Goal: Complete application form

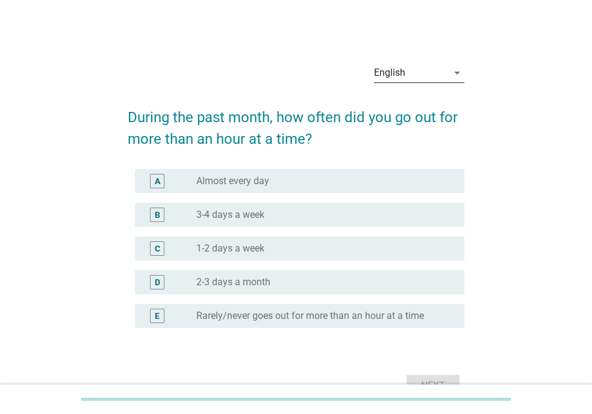
click at [398, 75] on div "English" at bounding box center [389, 72] width 31 height 11
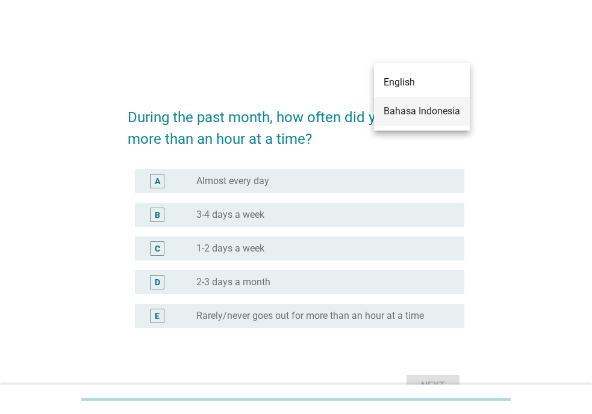
click at [401, 102] on div "Bahasa Indonesia" at bounding box center [421, 111] width 76 height 29
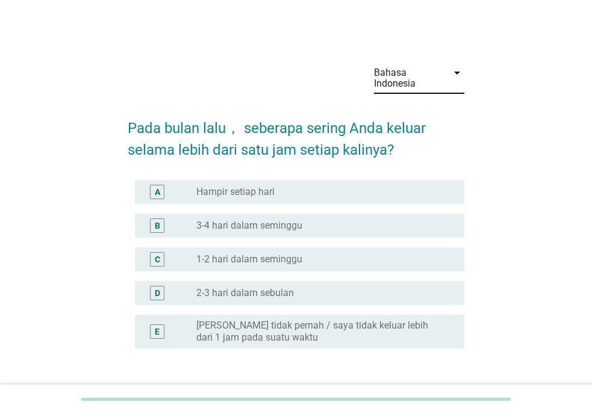
click at [346, 224] on div "radio_button_unchecked 3-4 hari dalam seminggu" at bounding box center [320, 226] width 249 height 12
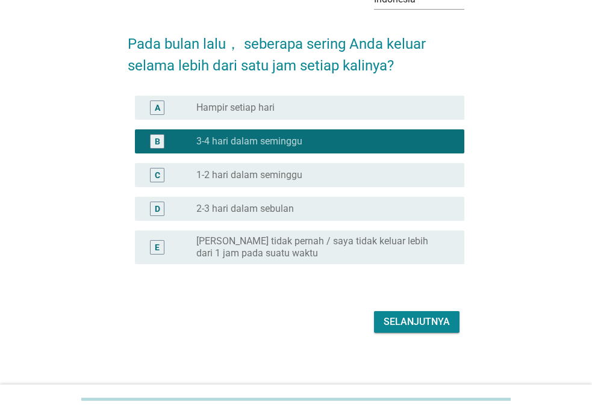
scroll to position [89, 0]
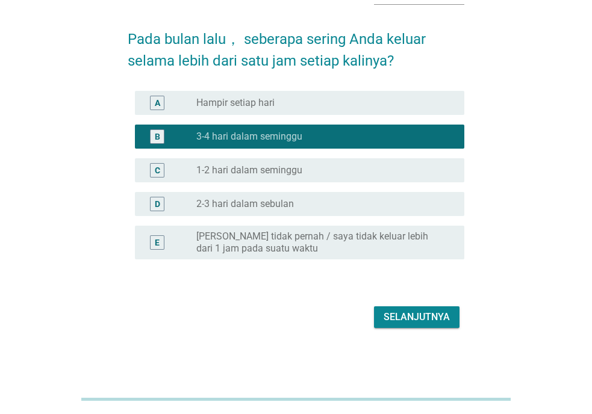
click at [400, 317] on div "Selanjutnya" at bounding box center [416, 317] width 66 height 14
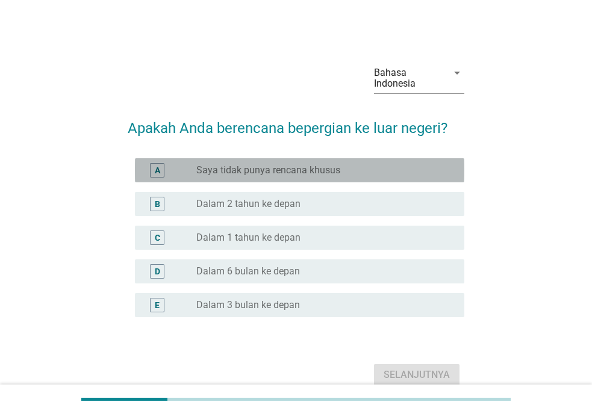
click at [350, 170] on div "radio_button_unchecked Saya tidak punya rencana khusus" at bounding box center [320, 170] width 249 height 12
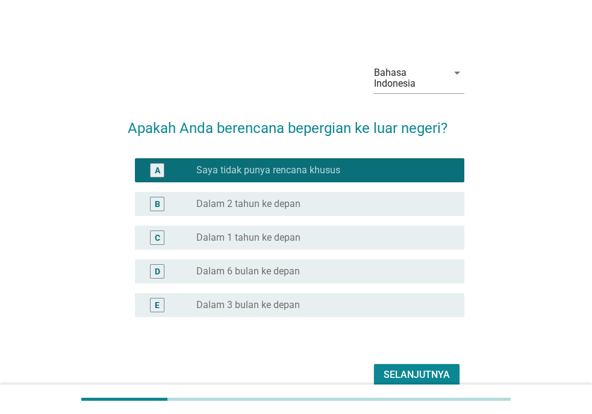
click at [419, 370] on div "Selanjutnya" at bounding box center [416, 375] width 66 height 14
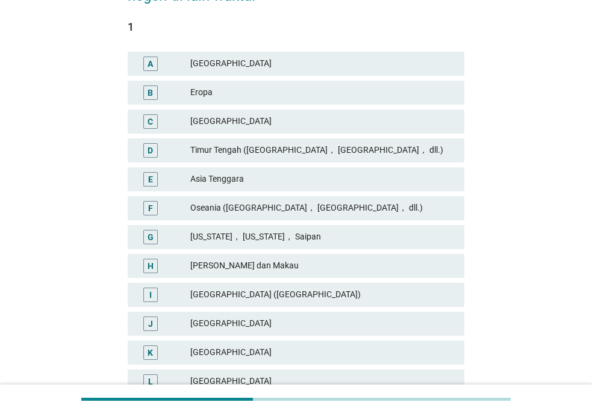
scroll to position [184, 0]
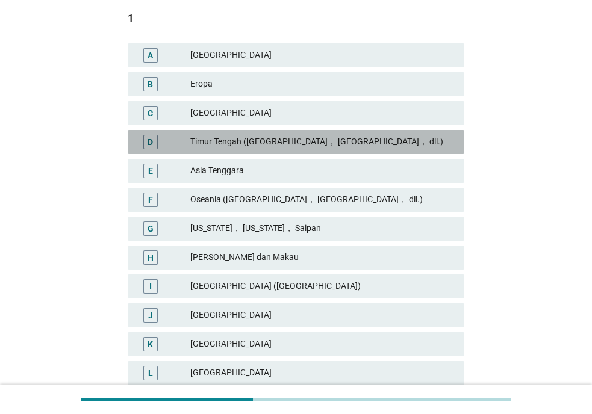
click at [192, 149] on div "Timur Tengah ([GEOGRAPHIC_DATA]， [GEOGRAPHIC_DATA]， dll.)" at bounding box center [322, 142] width 264 height 14
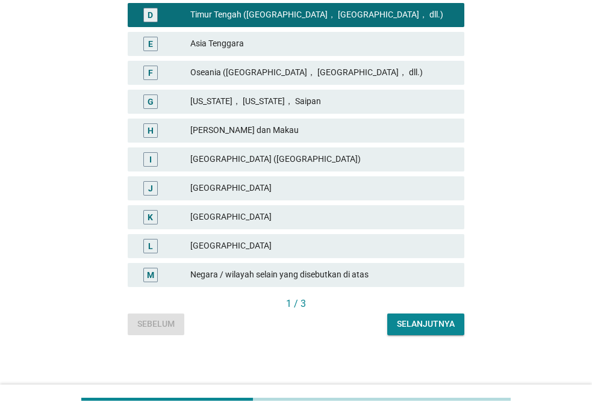
scroll to position [315, 0]
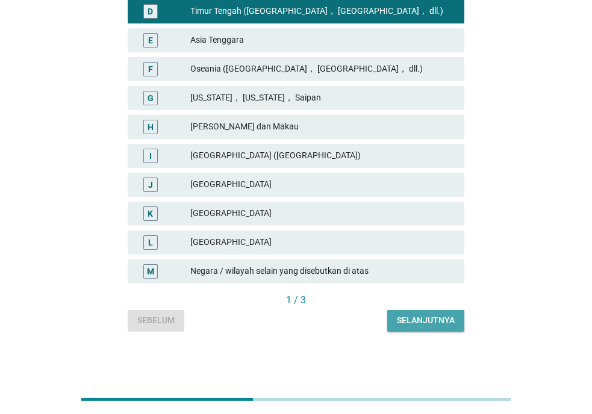
click at [427, 327] on button "Selanjutnya" at bounding box center [425, 321] width 77 height 22
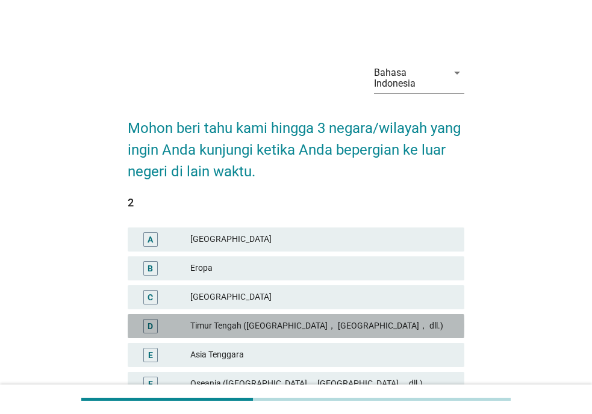
click at [352, 328] on div "Timur Tengah ([GEOGRAPHIC_DATA]， [GEOGRAPHIC_DATA]， dll.)" at bounding box center [322, 326] width 264 height 14
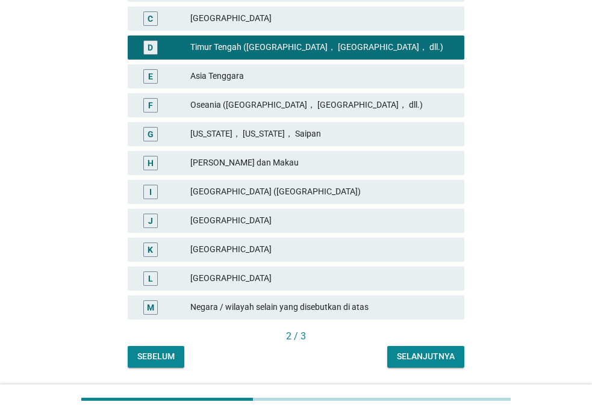
scroll to position [307, 0]
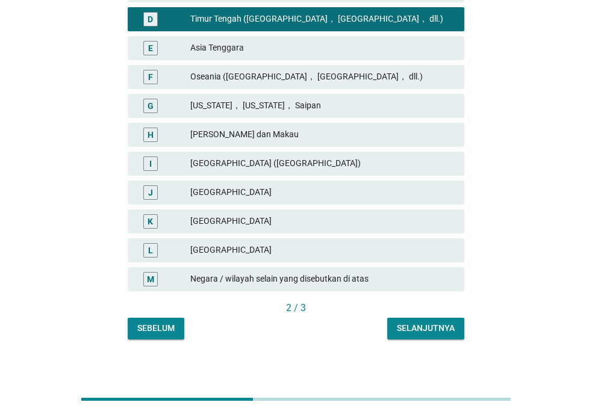
click at [164, 327] on div "Sebelum" at bounding box center [155, 328] width 37 height 13
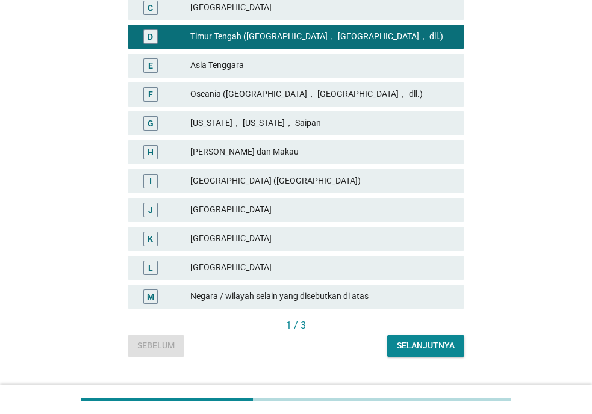
scroll to position [315, 0]
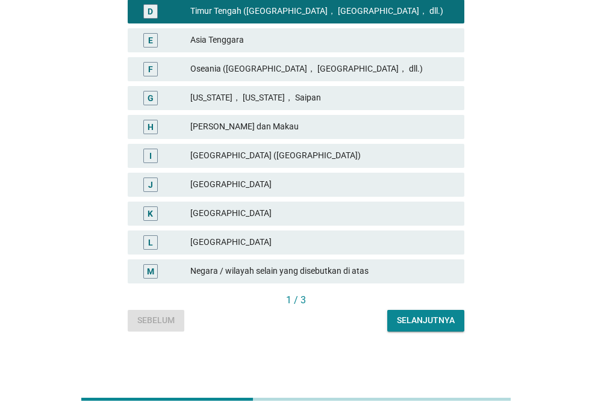
click at [423, 330] on button "Selanjutnya" at bounding box center [425, 321] width 77 height 22
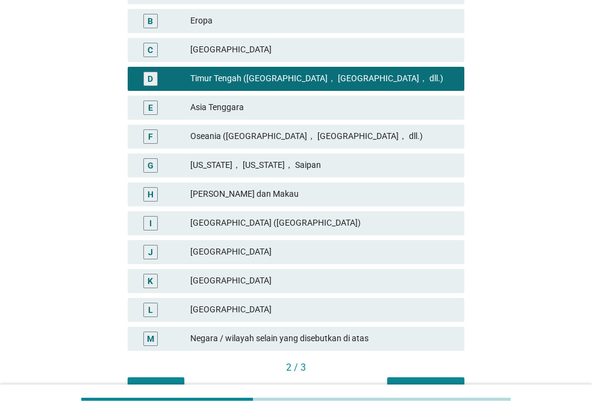
scroll to position [307, 0]
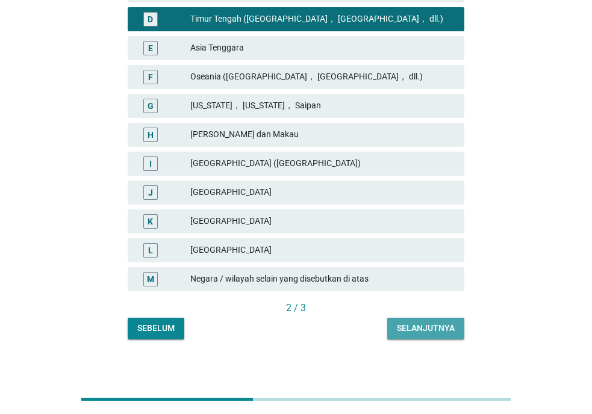
click at [423, 330] on div "Selanjutnya" at bounding box center [426, 328] width 58 height 13
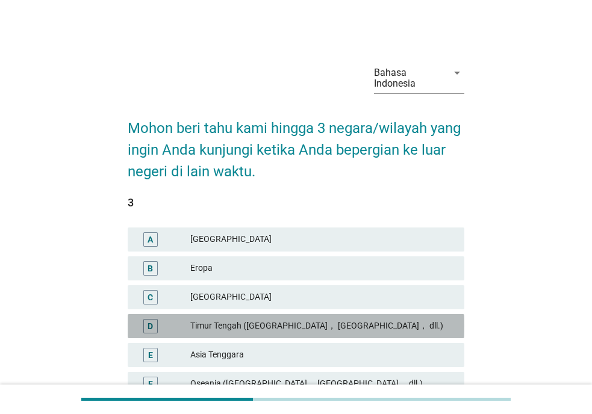
click at [423, 330] on div "Timur Tengah ([GEOGRAPHIC_DATA]， [GEOGRAPHIC_DATA]， dll.)" at bounding box center [322, 326] width 264 height 14
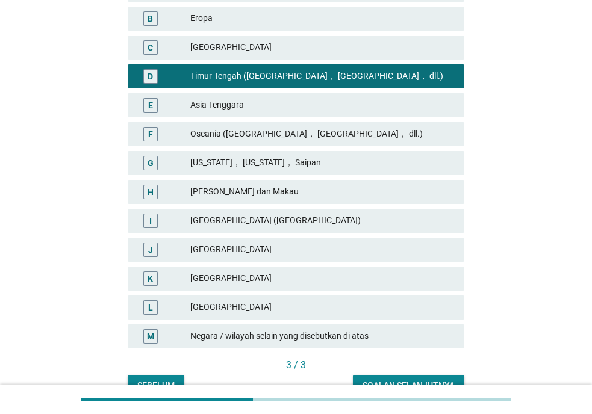
scroll to position [315, 0]
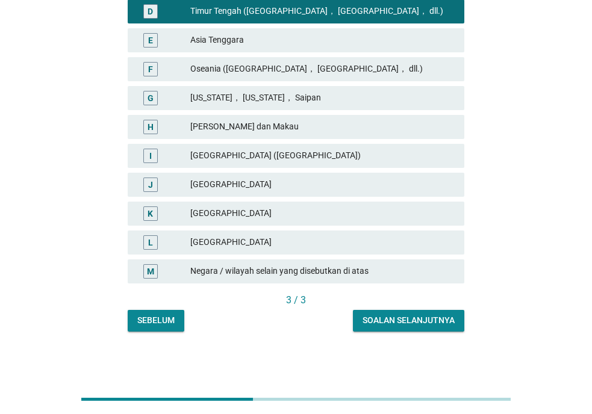
click at [419, 321] on div "Soalan selanjutnya" at bounding box center [408, 320] width 92 height 13
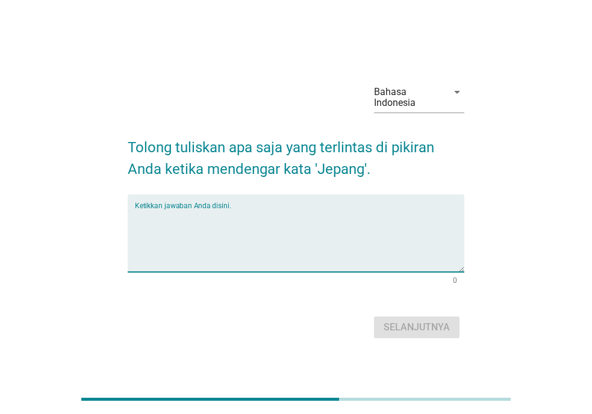
click at [434, 246] on textarea "Ketikkan jawaban Anda disini." at bounding box center [299, 240] width 329 height 63
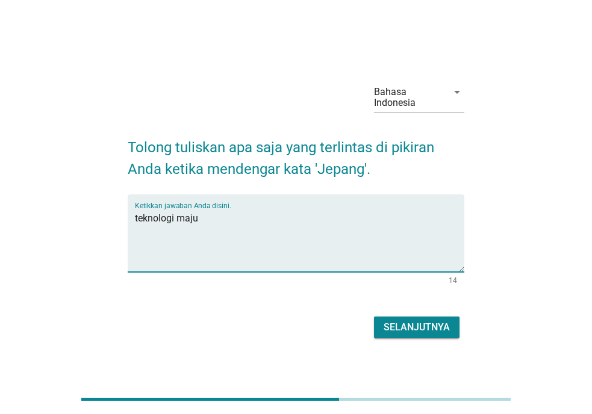
type textarea "teknologi maju"
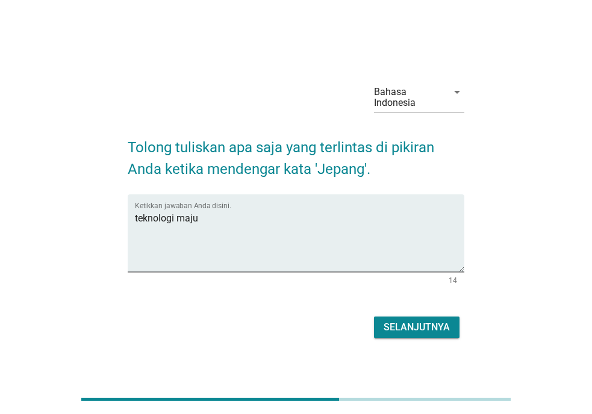
click at [413, 339] on div "Selanjutnya" at bounding box center [296, 327] width 336 height 29
click at [413, 327] on div "Selanjutnya" at bounding box center [416, 327] width 66 height 14
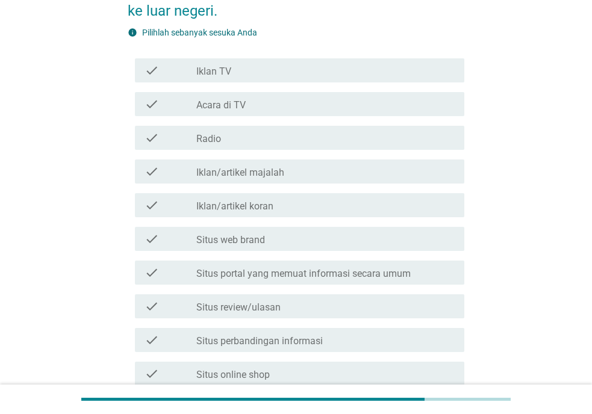
scroll to position [184, 0]
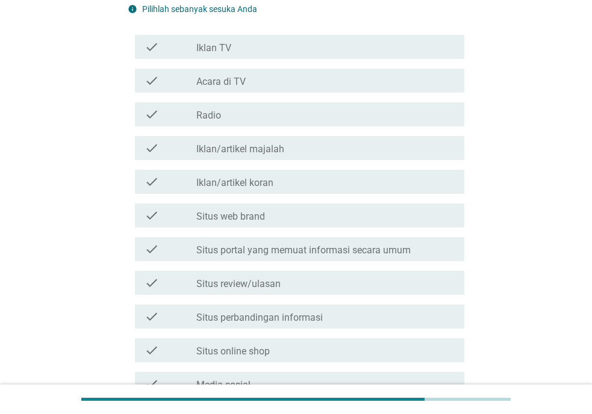
click at [297, 283] on div "check_box_outline_blank Situs review/ulasan" at bounding box center [325, 283] width 258 height 14
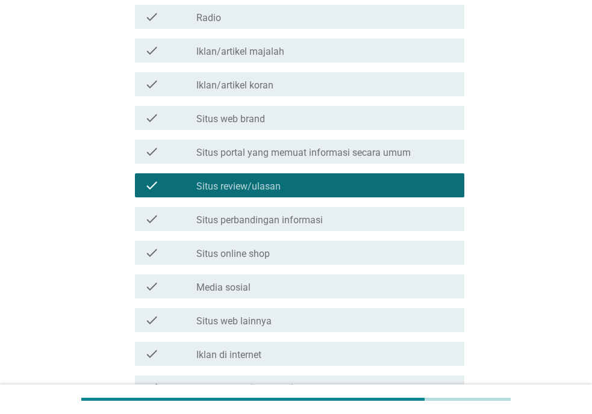
scroll to position [307, 0]
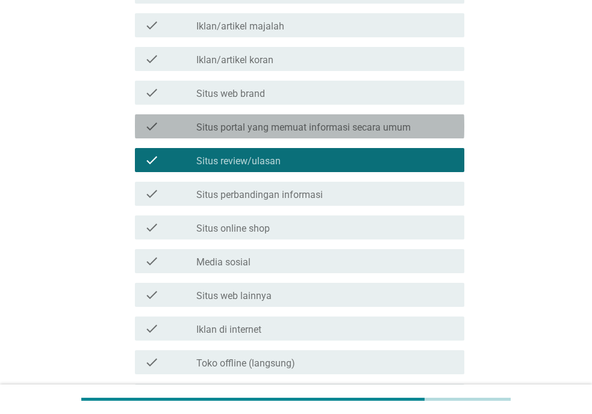
click at [356, 131] on label "Situs portal yang memuat informasi secara umum" at bounding box center [303, 128] width 214 height 12
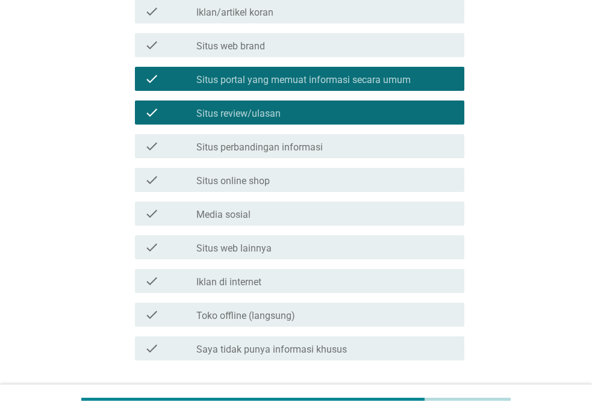
scroll to position [441, 0]
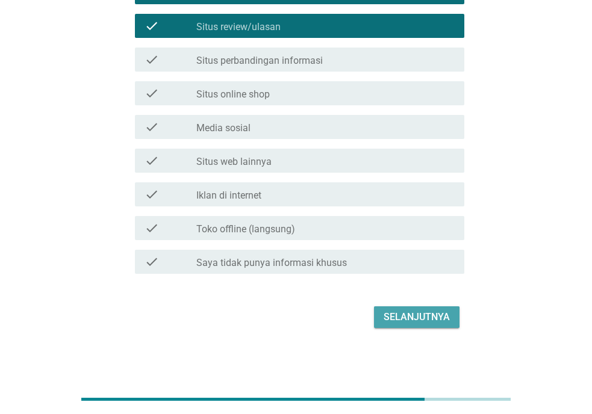
click at [447, 319] on div "Selanjutnya" at bounding box center [416, 317] width 66 height 14
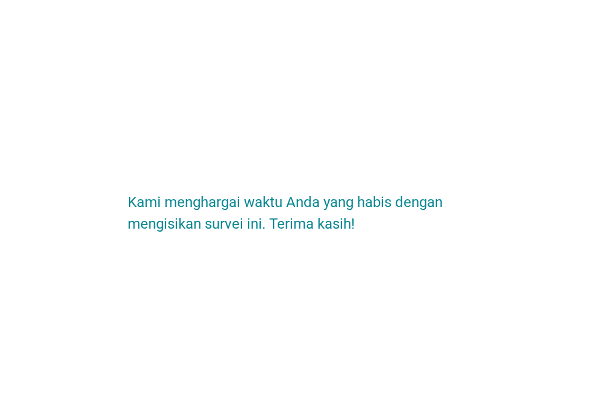
scroll to position [0, 0]
